Goal: Check status: Check status

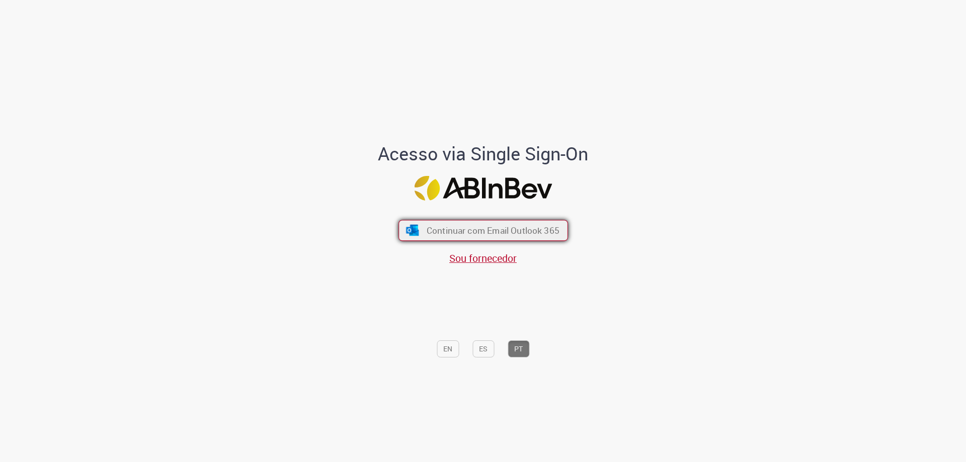
click at [462, 233] on span "Continuar com Email Outlook 365" at bounding box center [492, 231] width 133 height 12
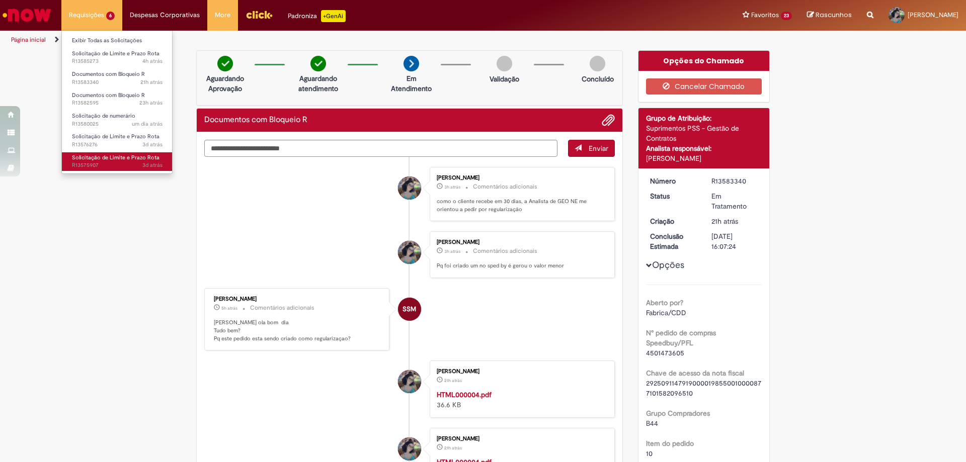
click at [118, 155] on span "Solicitação de Limite e Prazo Rota" at bounding box center [116, 158] width 88 height 8
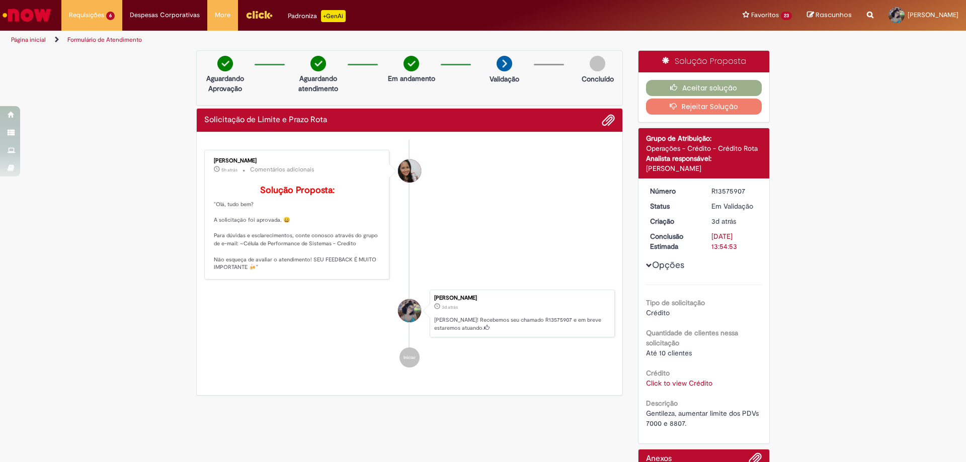
click at [681, 385] on link "Click to view Crédito" at bounding box center [679, 383] width 66 height 9
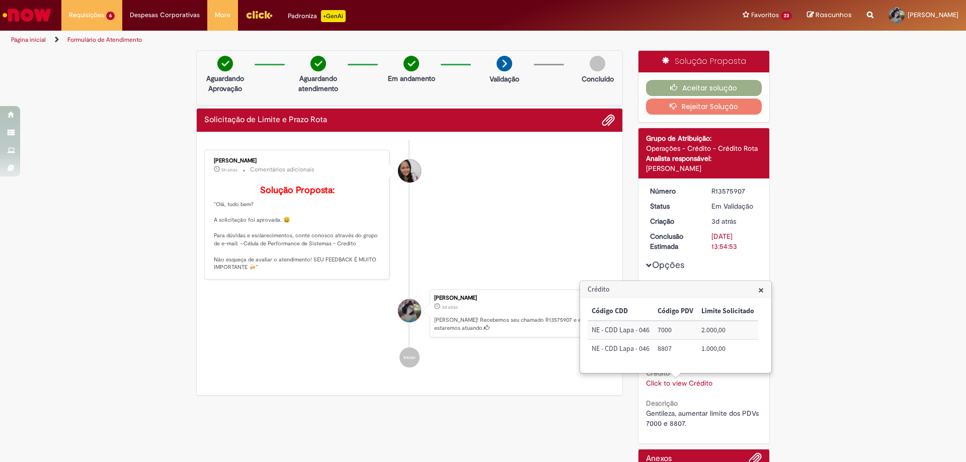
click at [664, 327] on td "7000" at bounding box center [676, 330] width 44 height 19
copy td "7000"
click at [685, 84] on button "Aceitar solução" at bounding box center [704, 88] width 116 height 16
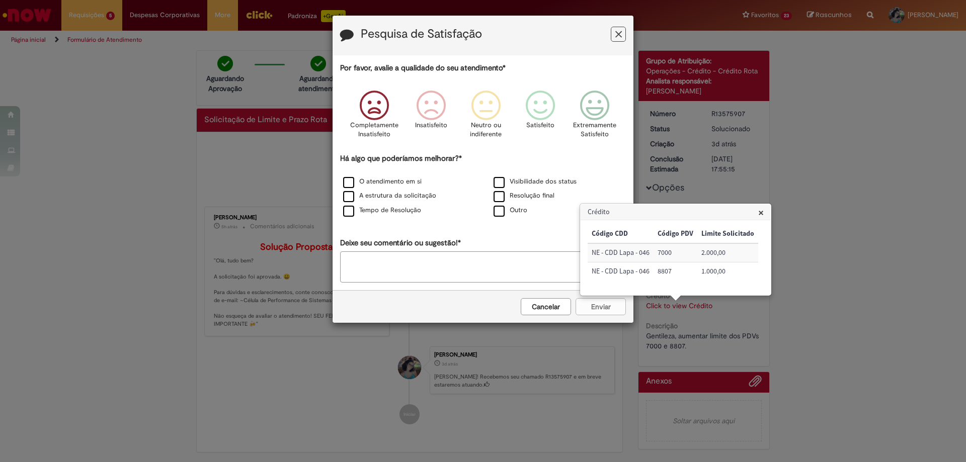
click at [362, 109] on icon "Feedback" at bounding box center [374, 106] width 38 height 30
click at [596, 109] on icon "Feedback" at bounding box center [592, 106] width 38 height 30
click at [508, 184] on label "Visibilidade dos status" at bounding box center [535, 182] width 83 height 10
click at [608, 313] on button "Enviar" at bounding box center [601, 306] width 50 height 17
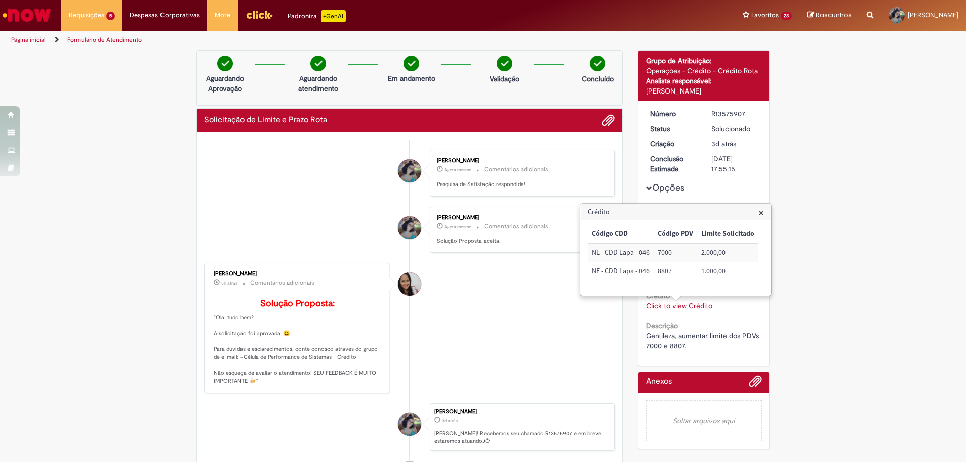
click at [229, 244] on li "[PERSON_NAME] Agora mesmo Agora mesmo Comentários adicionais Solução Proposta a…" at bounding box center [409, 230] width 411 height 47
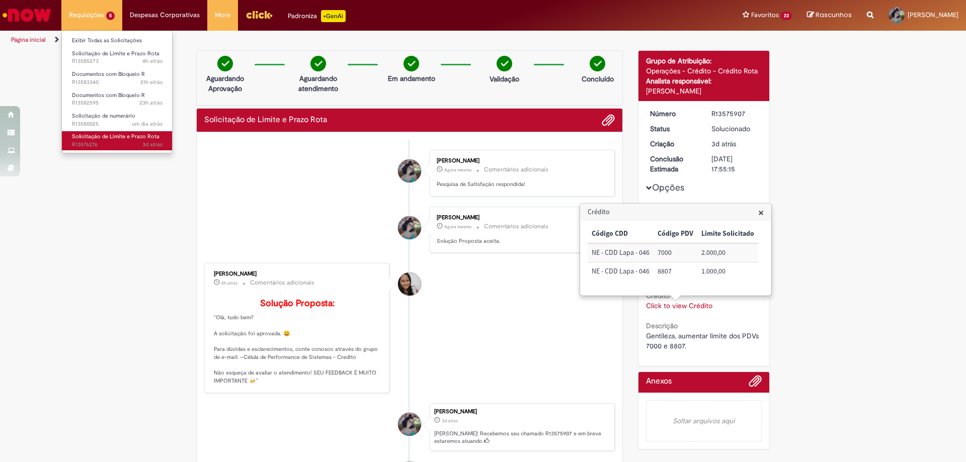
click at [109, 134] on span "Solicitação de Limite e Prazo Rota" at bounding box center [116, 137] width 88 height 8
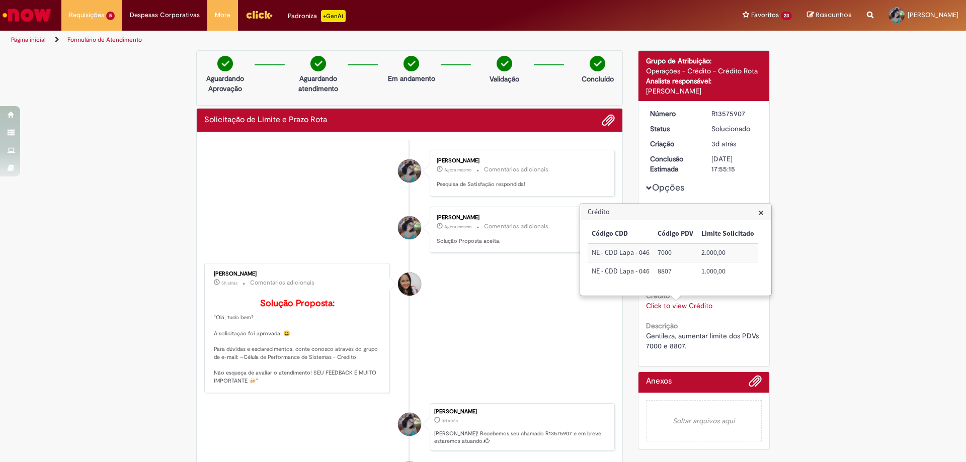
drag, startPoint x: 676, startPoint y: 277, endPoint x: 666, endPoint y: 272, distance: 10.8
click at [668, 273] on td "8807" at bounding box center [676, 272] width 44 height 18
click at [666, 272] on td "8807" at bounding box center [676, 272] width 44 height 18
copy td "8807"
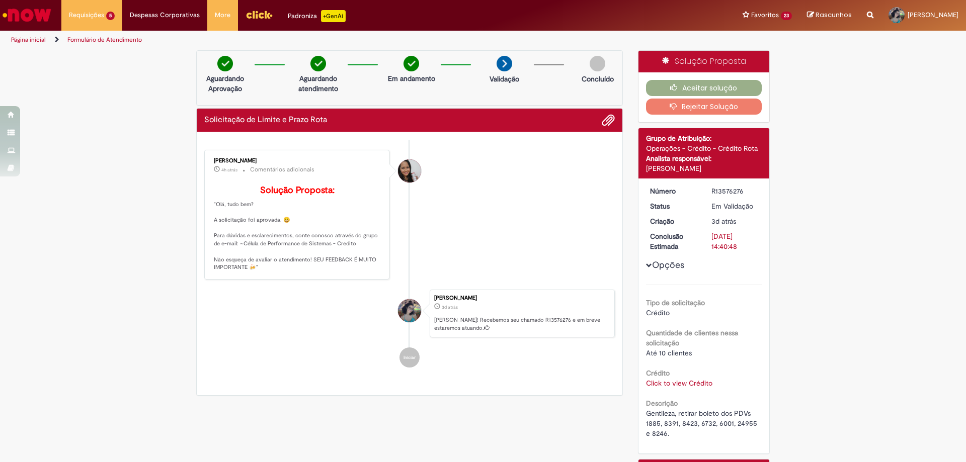
click at [656, 386] on link "Click to view Crédito" at bounding box center [679, 383] width 66 height 9
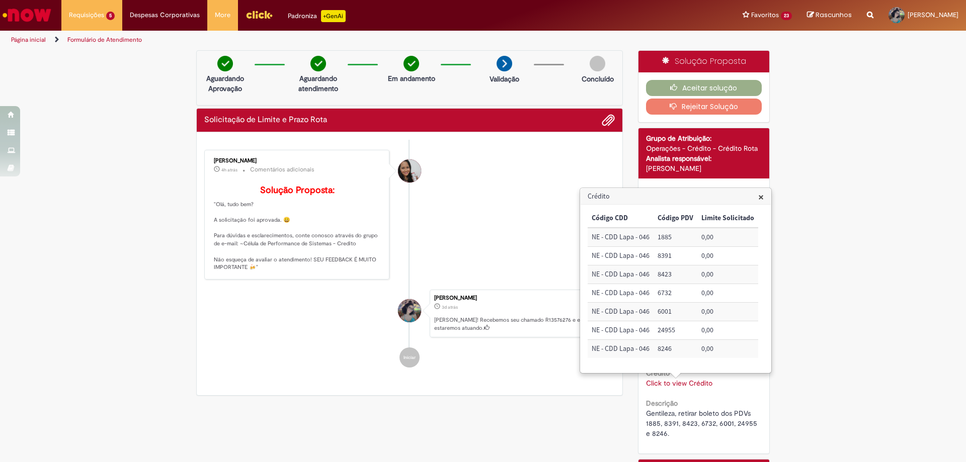
click at [667, 237] on td "1885" at bounding box center [676, 237] width 44 height 19
copy td "1885"
click at [658, 253] on td "8391" at bounding box center [676, 256] width 44 height 19
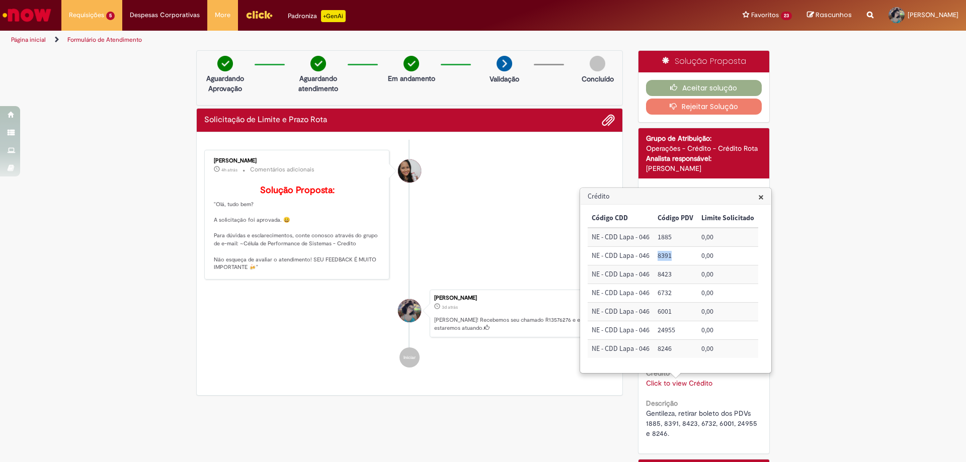
copy td "8391"
click at [663, 276] on td "8423" at bounding box center [676, 275] width 44 height 19
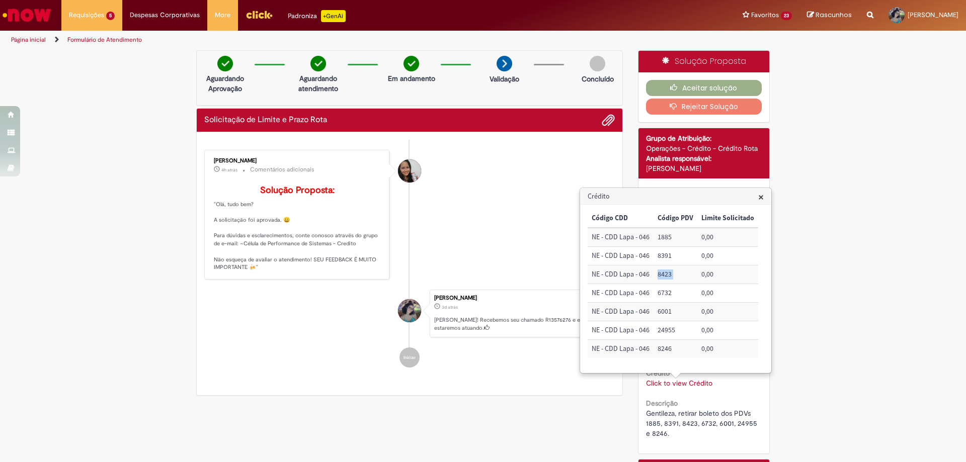
copy td "8423"
click at [662, 292] on td "6732" at bounding box center [676, 293] width 44 height 19
copy td "6732"
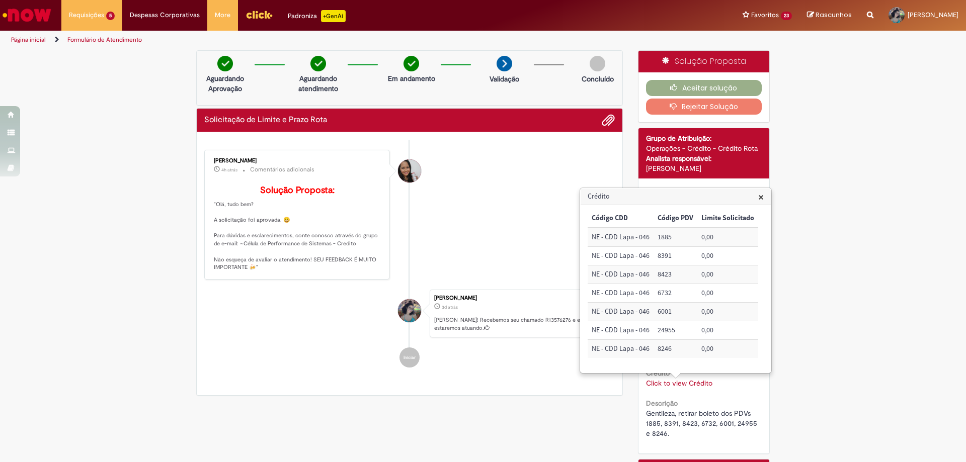
click at [669, 316] on td "6001" at bounding box center [676, 312] width 44 height 19
copy td "6001"
click at [659, 330] on td "24955" at bounding box center [676, 331] width 44 height 19
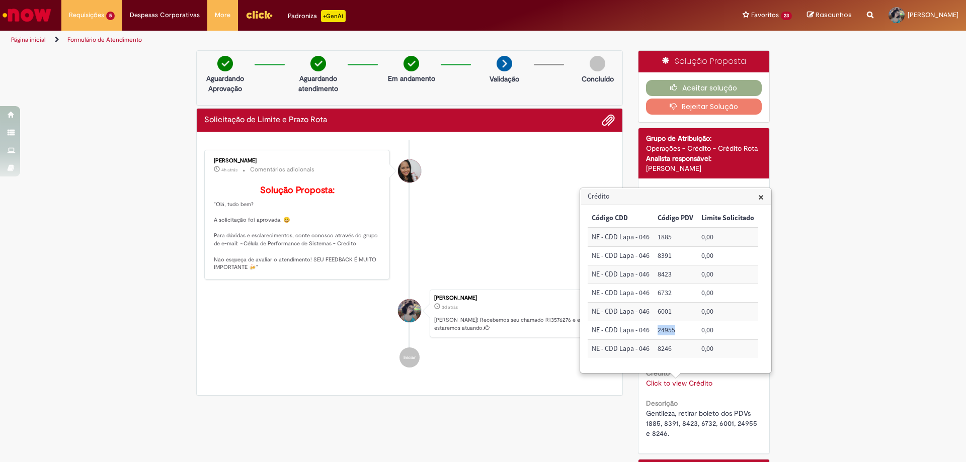
copy td "24955"
click at [666, 349] on td "8246" at bounding box center [676, 349] width 44 height 18
copy td "8246"
drag, startPoint x: 924, startPoint y: 165, endPoint x: 917, endPoint y: 162, distance: 7.5
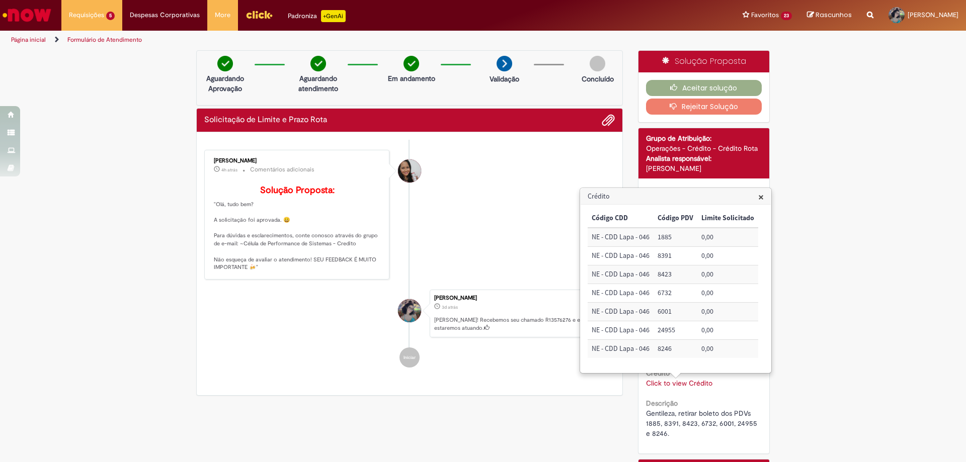
click at [924, 165] on div "Verificar Código de Barras Aguardando Aprovação Aguardando atendimento Em andam…" at bounding box center [483, 296] width 966 height 492
click at [728, 89] on button "Aceitar solução" at bounding box center [704, 88] width 116 height 16
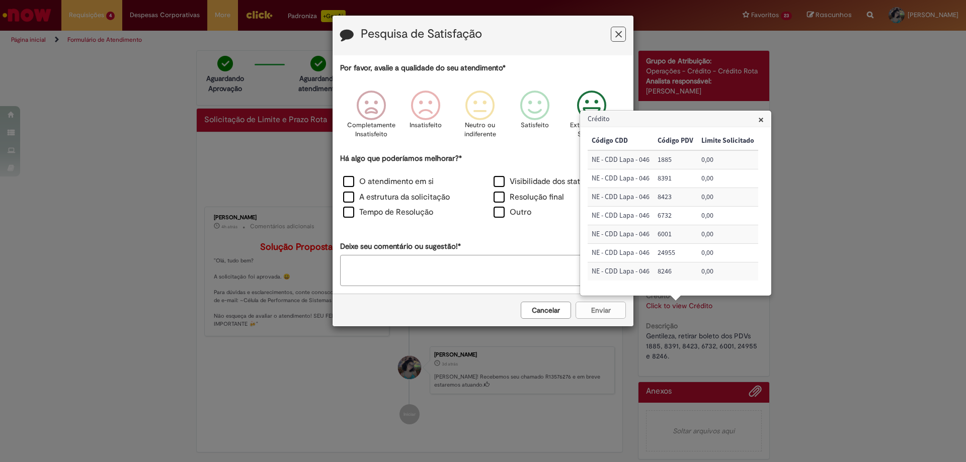
click at [582, 105] on icon "Feedback" at bounding box center [592, 106] width 38 height 30
click at [405, 186] on label "O atendimento em si" at bounding box center [388, 182] width 91 height 12
click at [602, 311] on button "Enviar" at bounding box center [601, 310] width 50 height 17
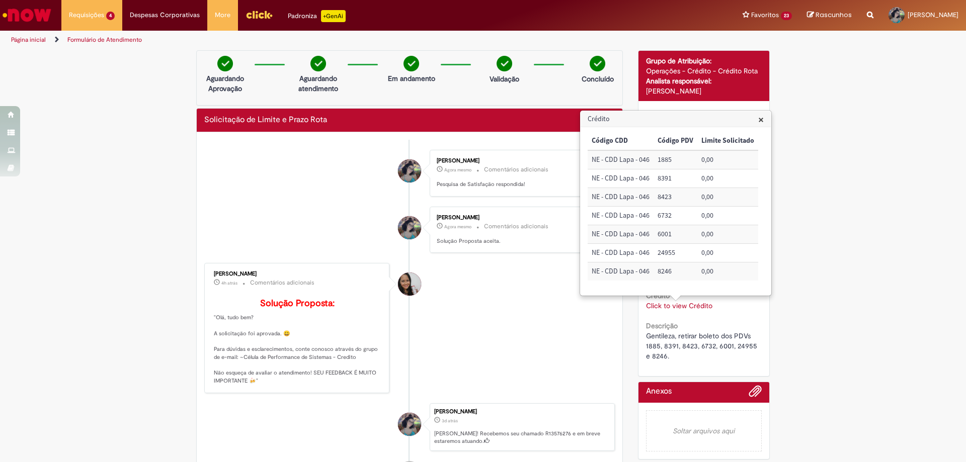
click at [761, 119] on span "×" at bounding box center [761, 120] width 6 height 14
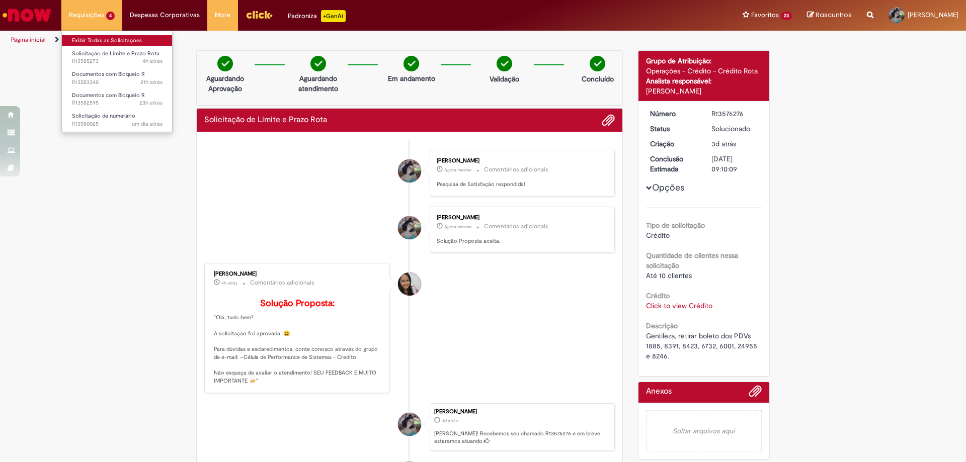
click at [105, 42] on link "Exibir Todas as Solicitações" at bounding box center [117, 40] width 111 height 11
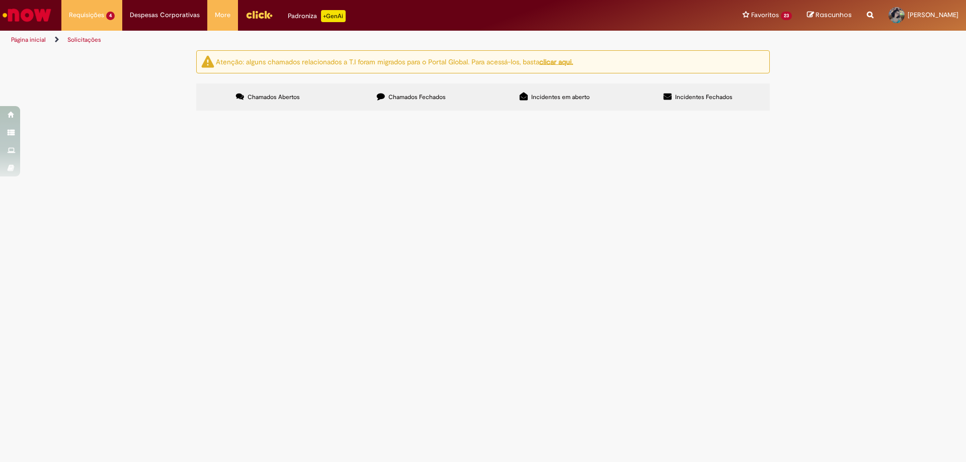
click at [441, 93] on span "Chamados Fechados" at bounding box center [416, 97] width 57 height 8
click at [837, 114] on div "Atenção: alguns chamados relacionados a T.I foram migrados para o Portal Global…" at bounding box center [483, 81] width 966 height 63
click at [0, 0] on link at bounding box center [0, 0] width 0 height 0
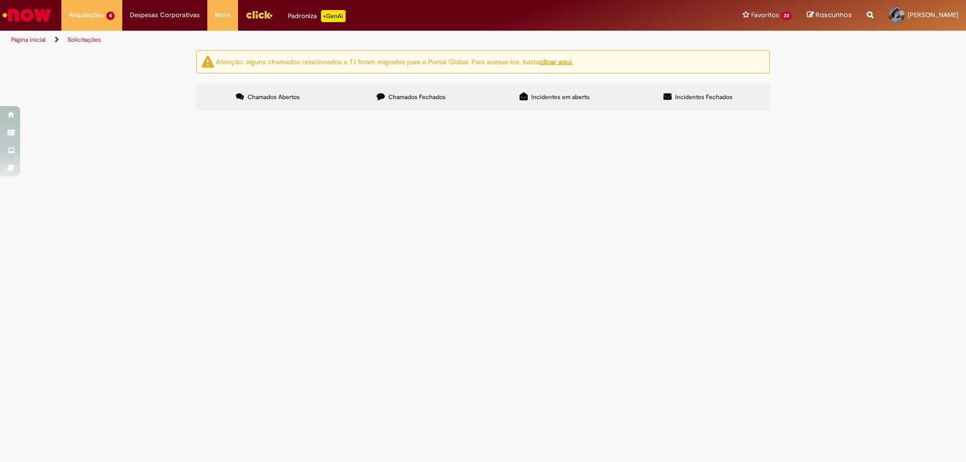
click at [0, 0] on span "PO FILME STRETCH" at bounding box center [0, 0] width 0 height 0
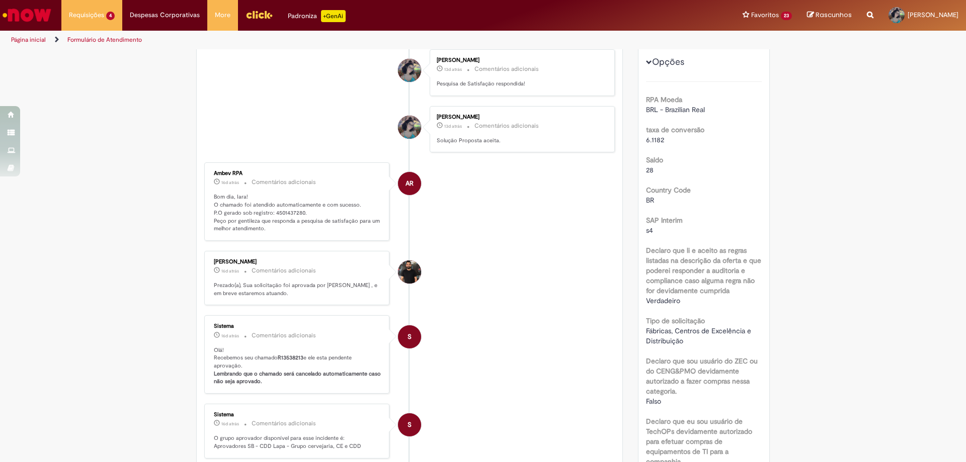
scroll to position [50, 0]
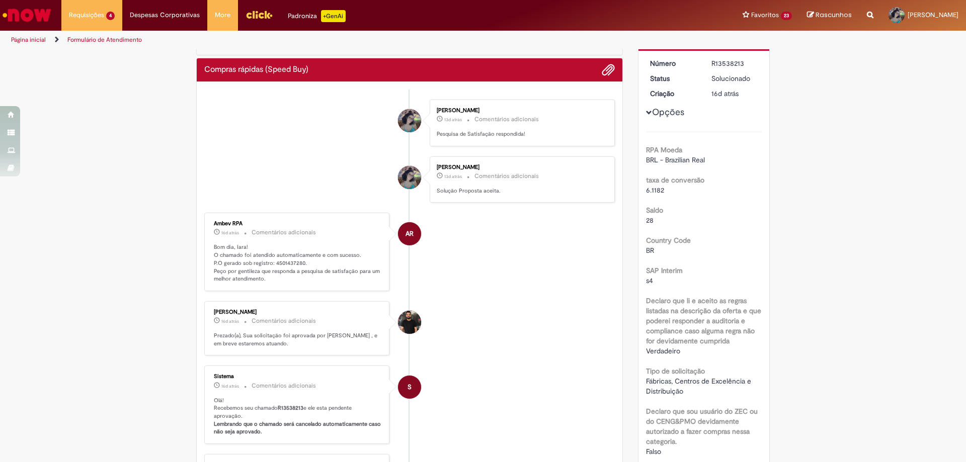
click at [280, 265] on p "Bom dia, Iara! O chamado foi atendido automaticamente e com sucesso. P.O gerado…" at bounding box center [298, 264] width 168 height 40
